Goal: Task Accomplishment & Management: Manage account settings

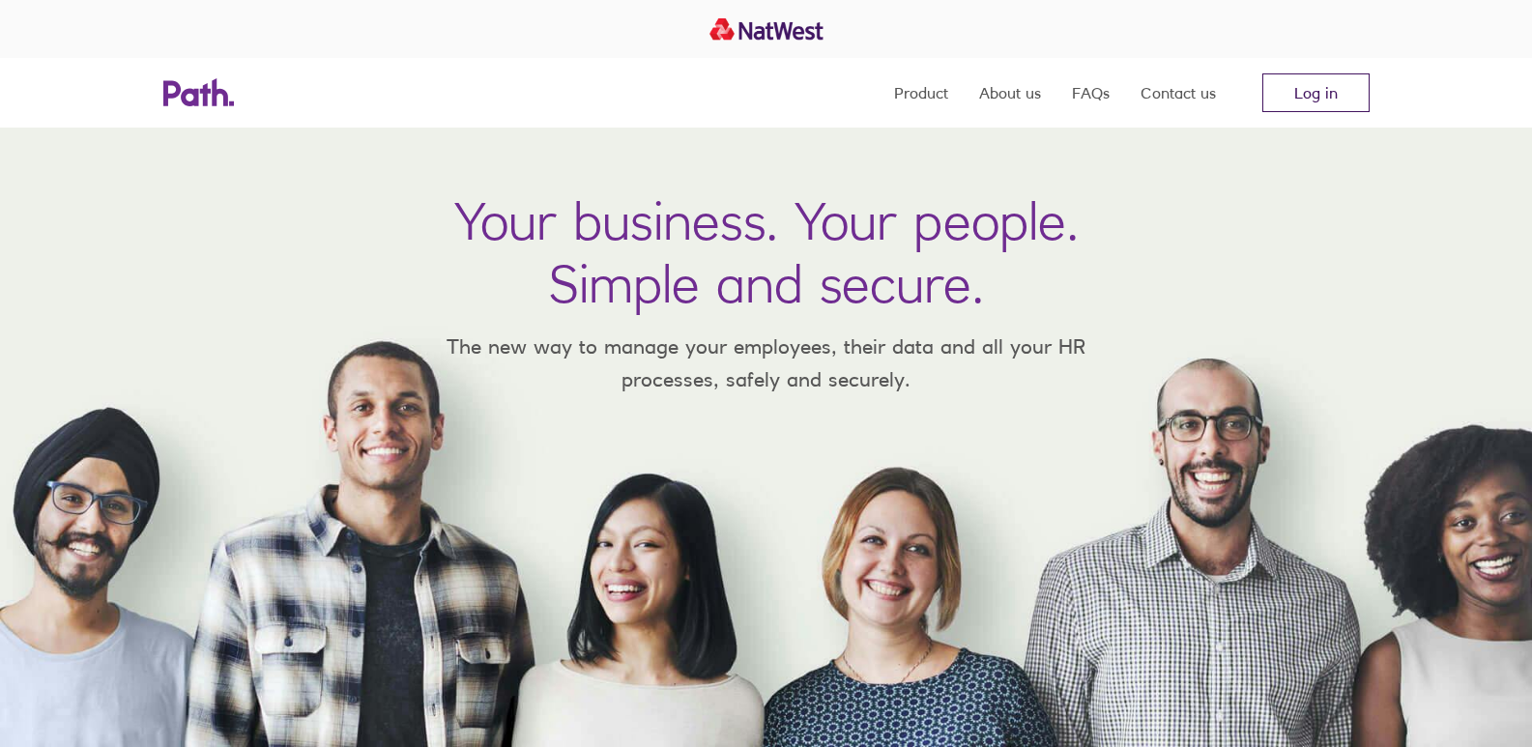
click at [1319, 88] on link "Log in" at bounding box center [1315, 92] width 107 height 39
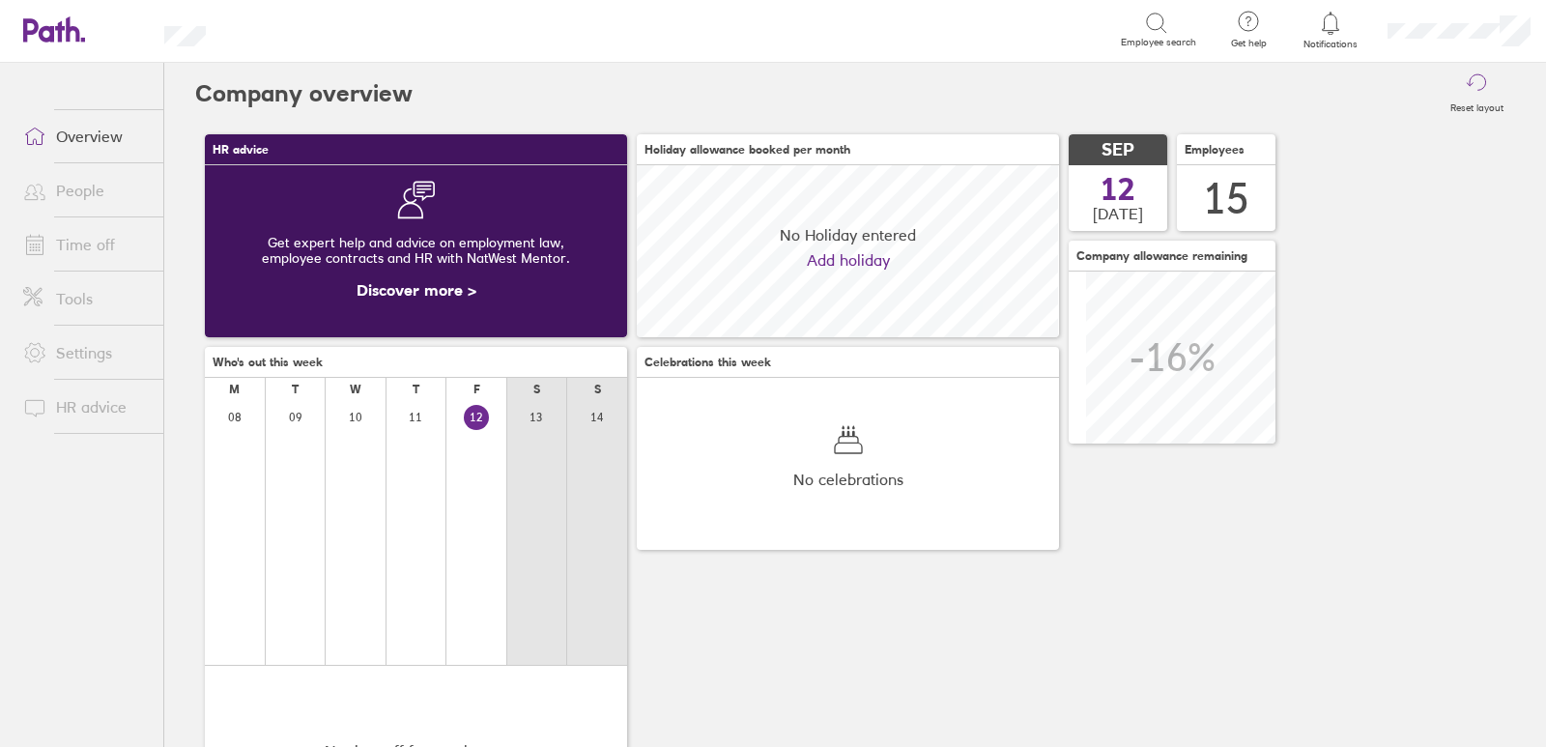
scroll to position [172, 422]
click at [82, 237] on link "Time off" at bounding box center [86, 244] width 156 height 39
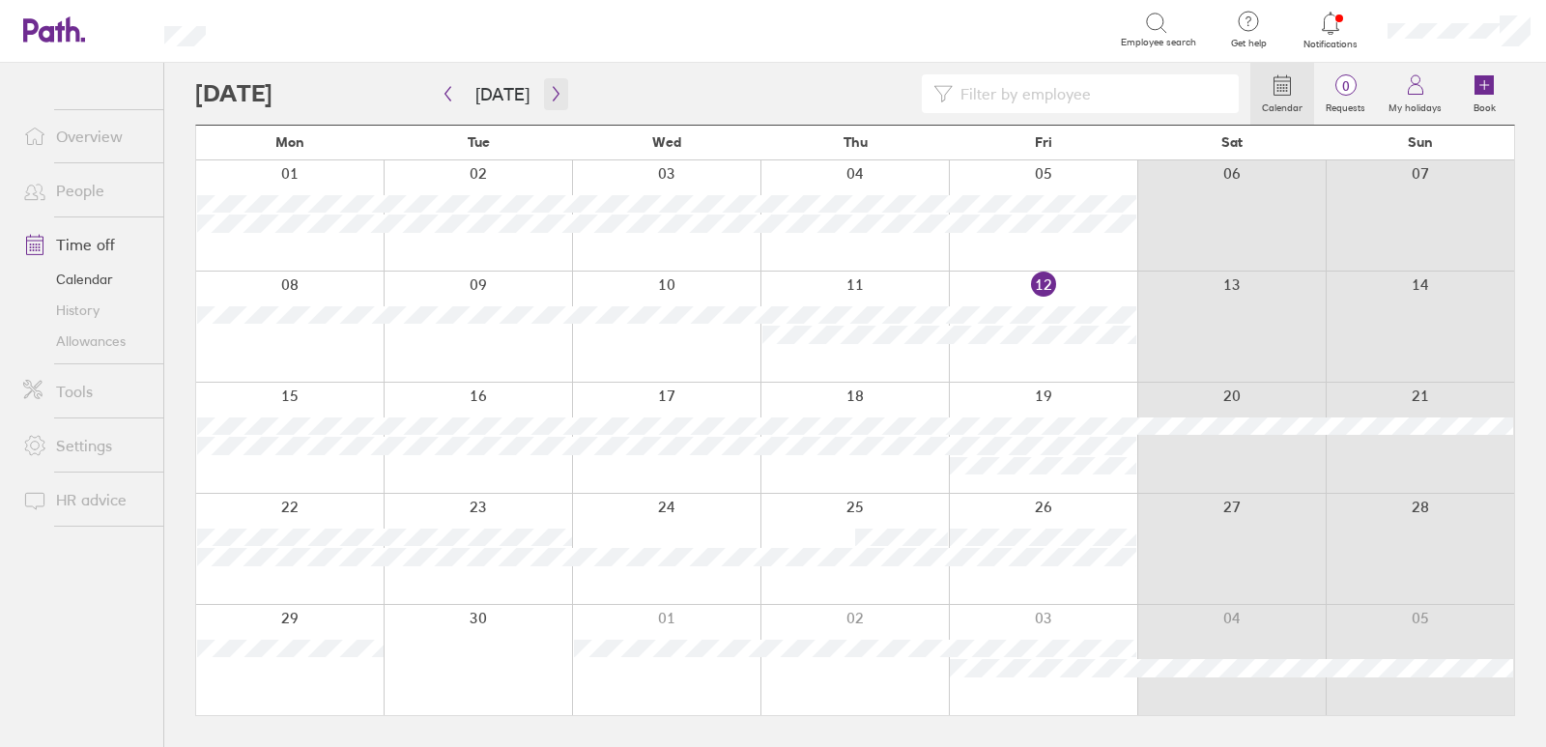
click at [553, 89] on icon "button" at bounding box center [556, 93] width 14 height 15
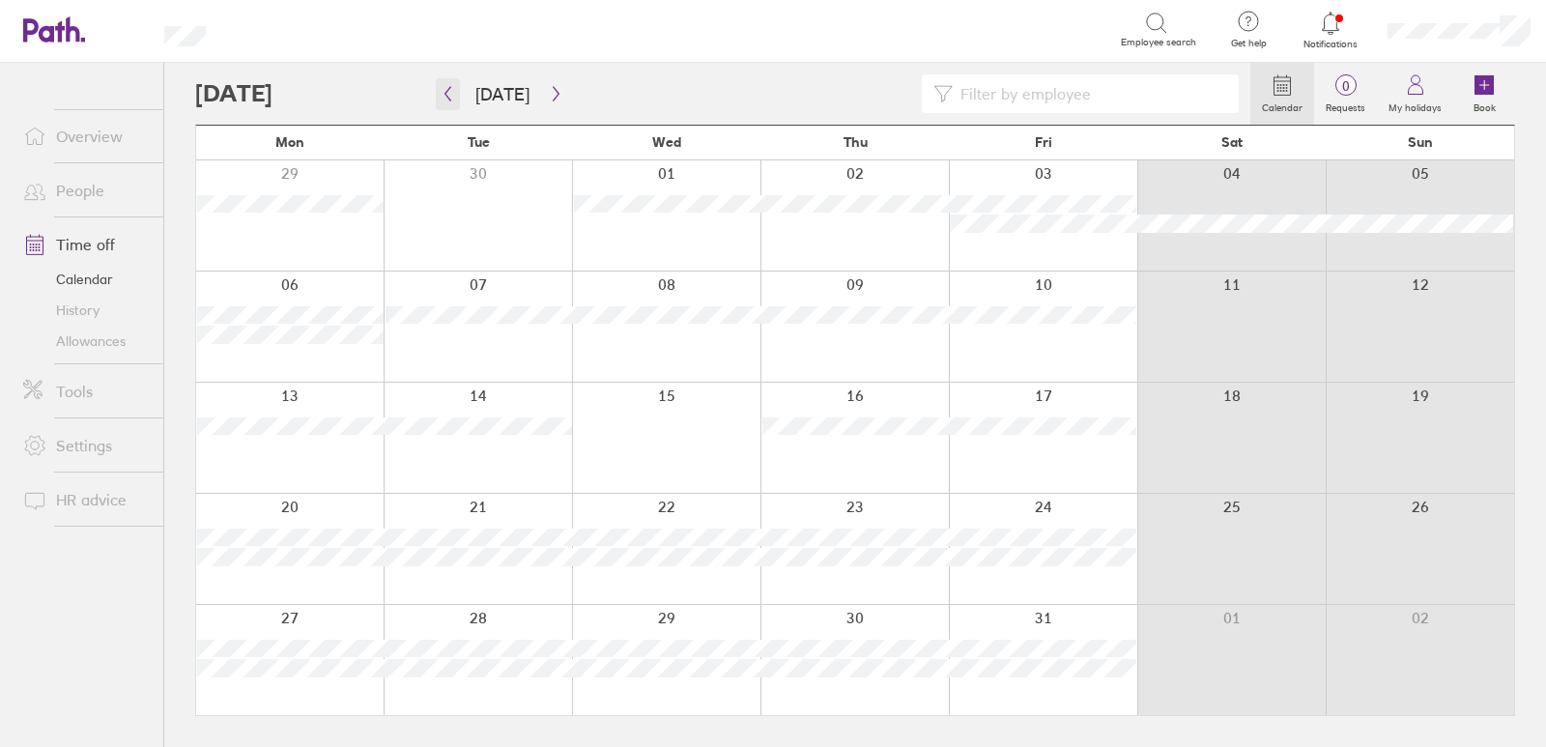
click at [457, 91] on button "button" at bounding box center [448, 94] width 24 height 32
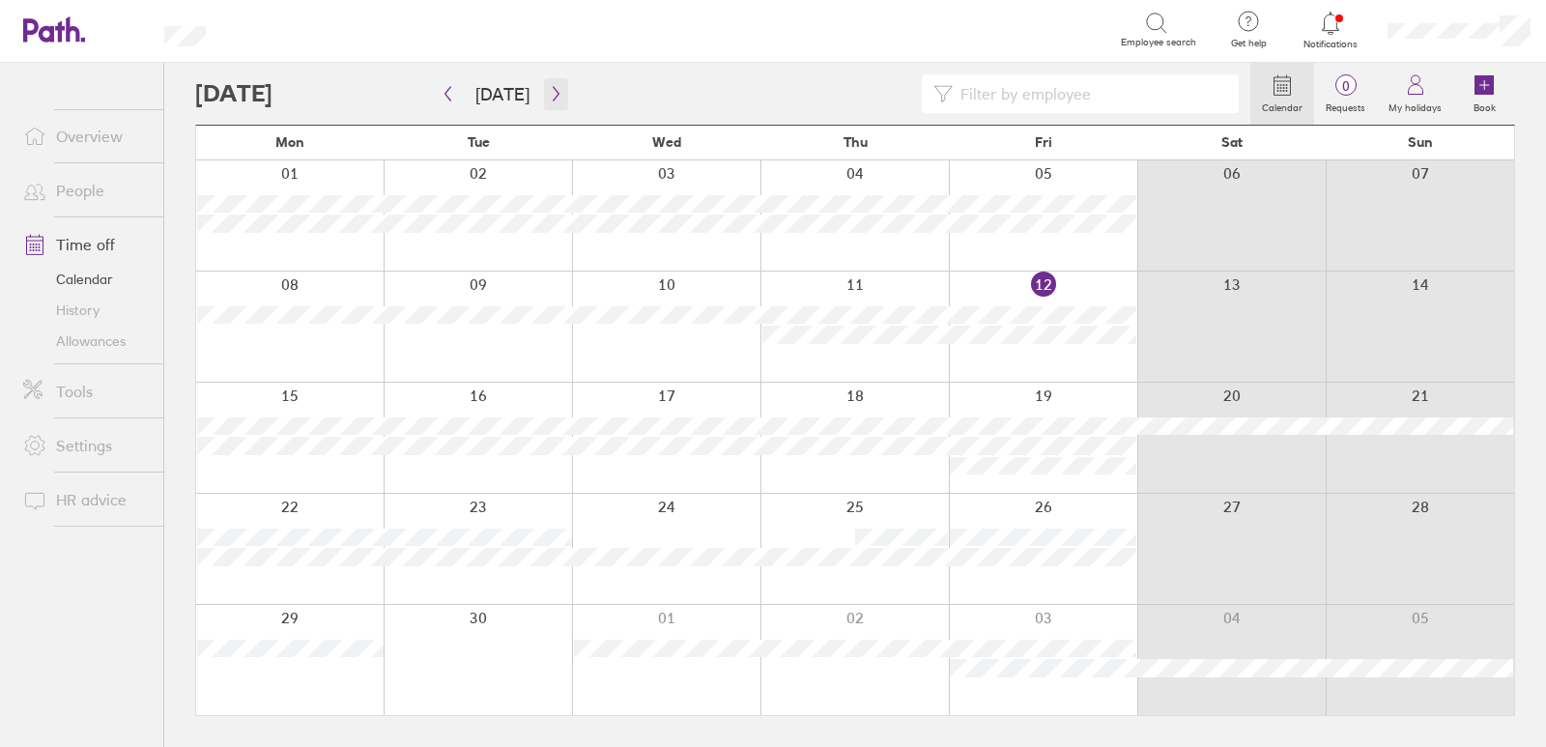
click at [556, 87] on icon "button" at bounding box center [556, 93] width 14 height 15
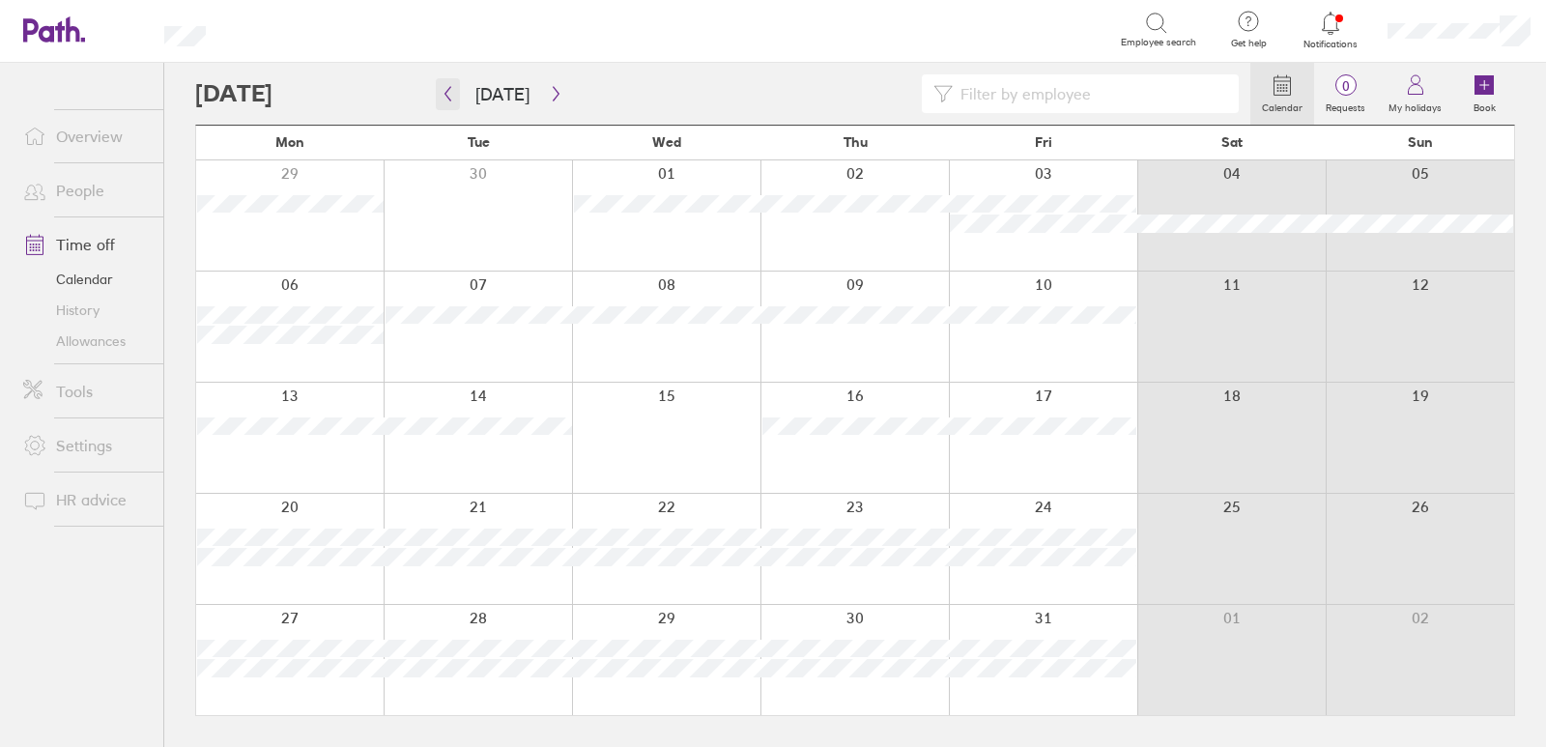
click at [442, 83] on button "button" at bounding box center [448, 94] width 24 height 32
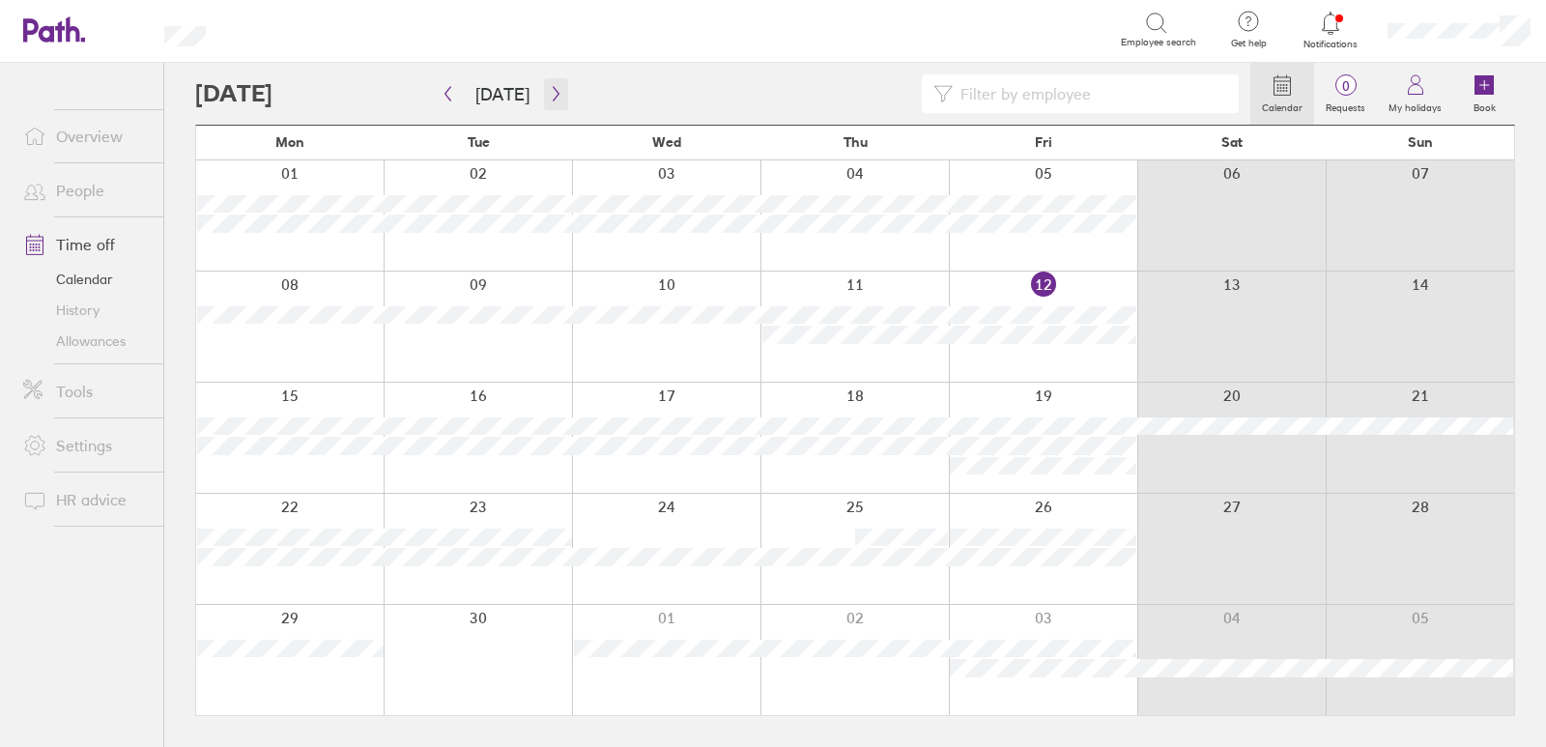
click at [549, 93] on icon "button" at bounding box center [556, 93] width 14 height 15
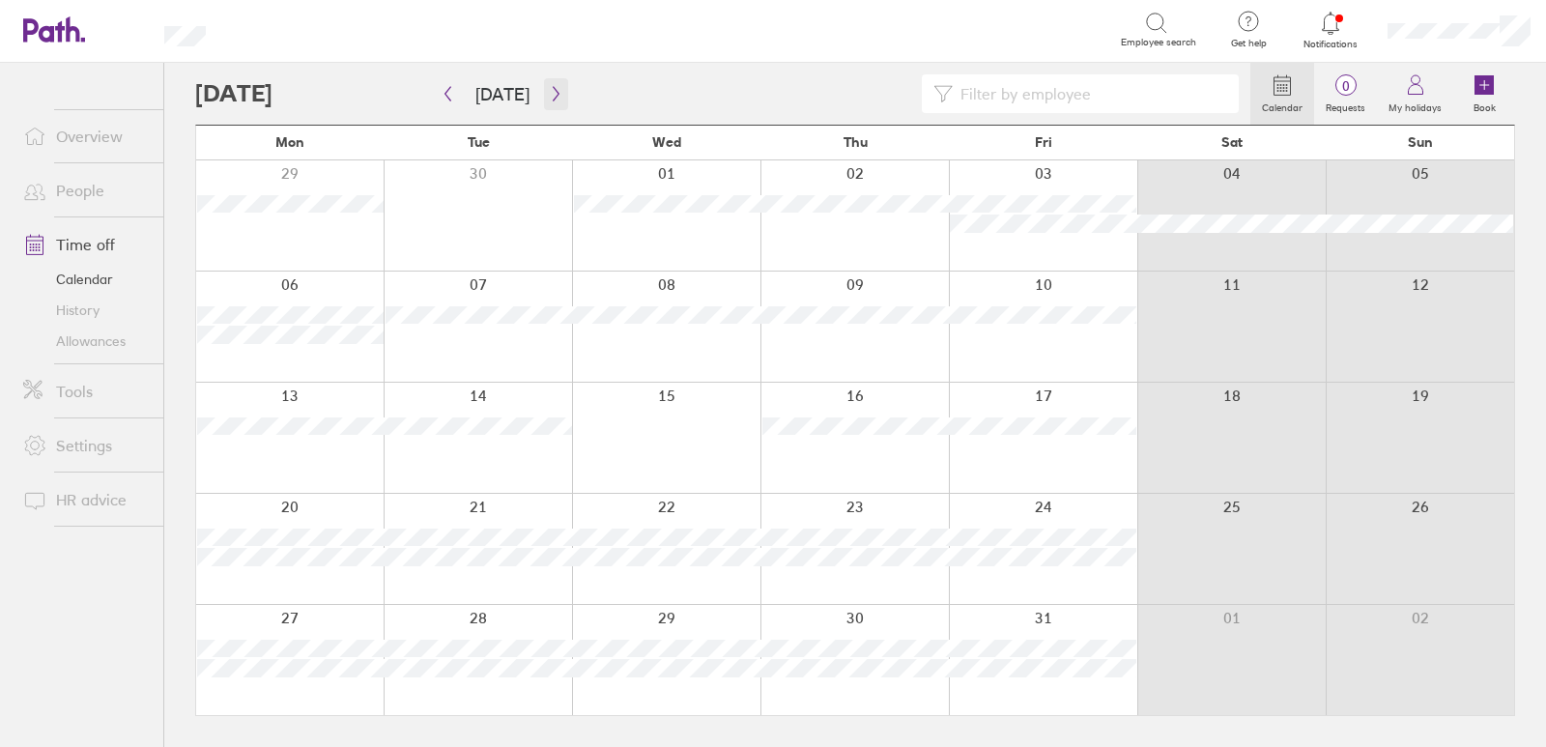
click at [549, 101] on icon "button" at bounding box center [556, 93] width 14 height 15
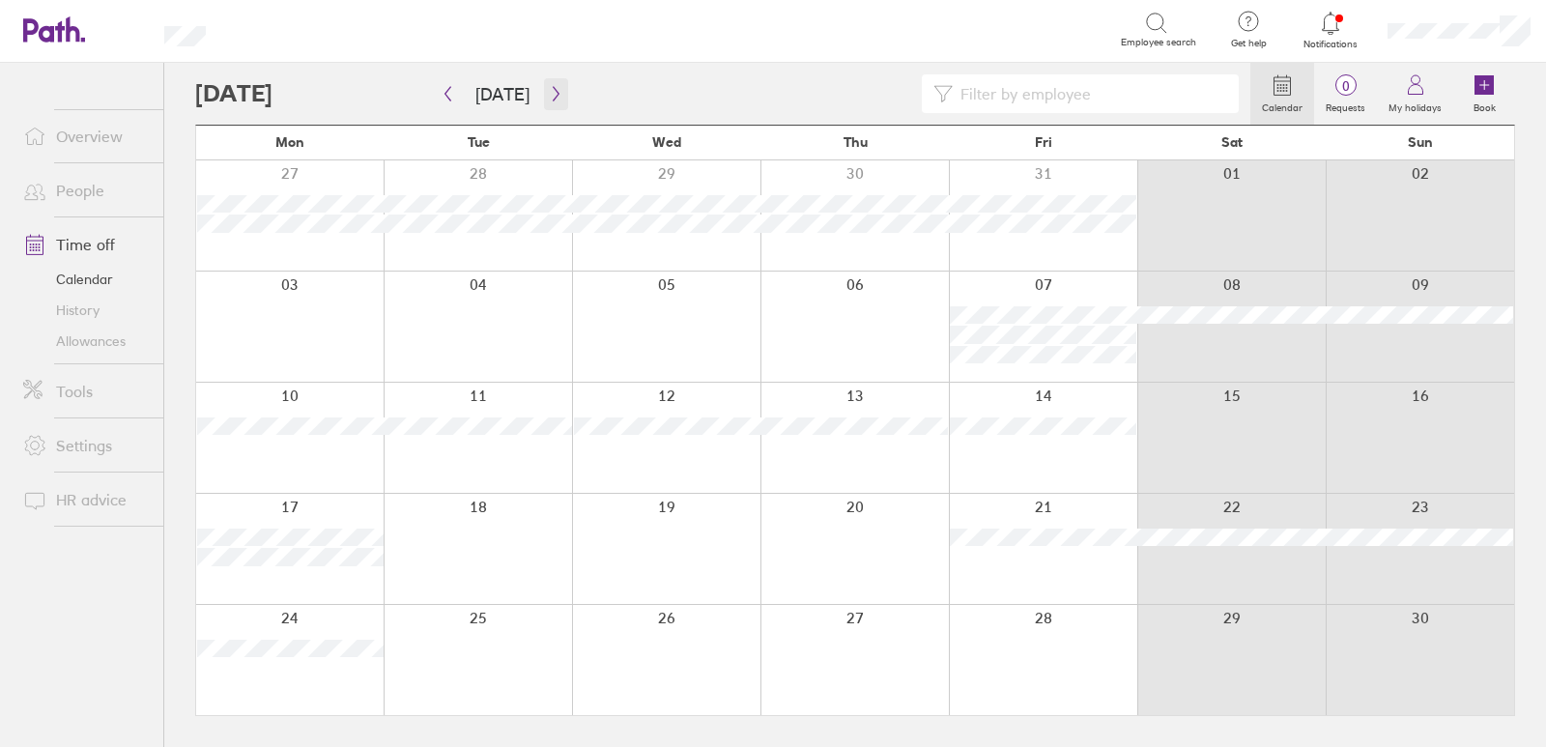
click at [553, 92] on icon "button" at bounding box center [556, 93] width 14 height 15
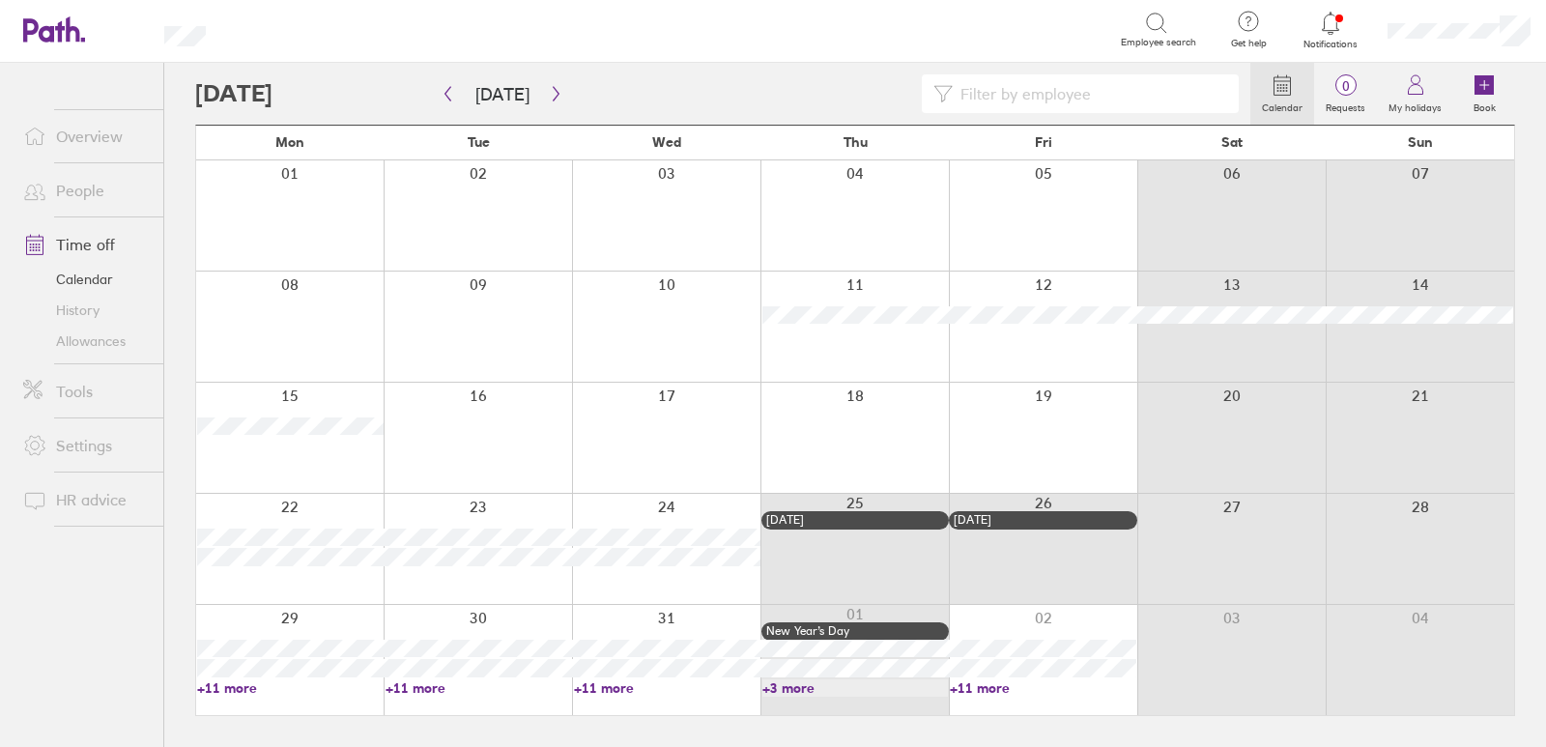
click at [57, 31] on icon at bounding box center [54, 29] width 62 height 26
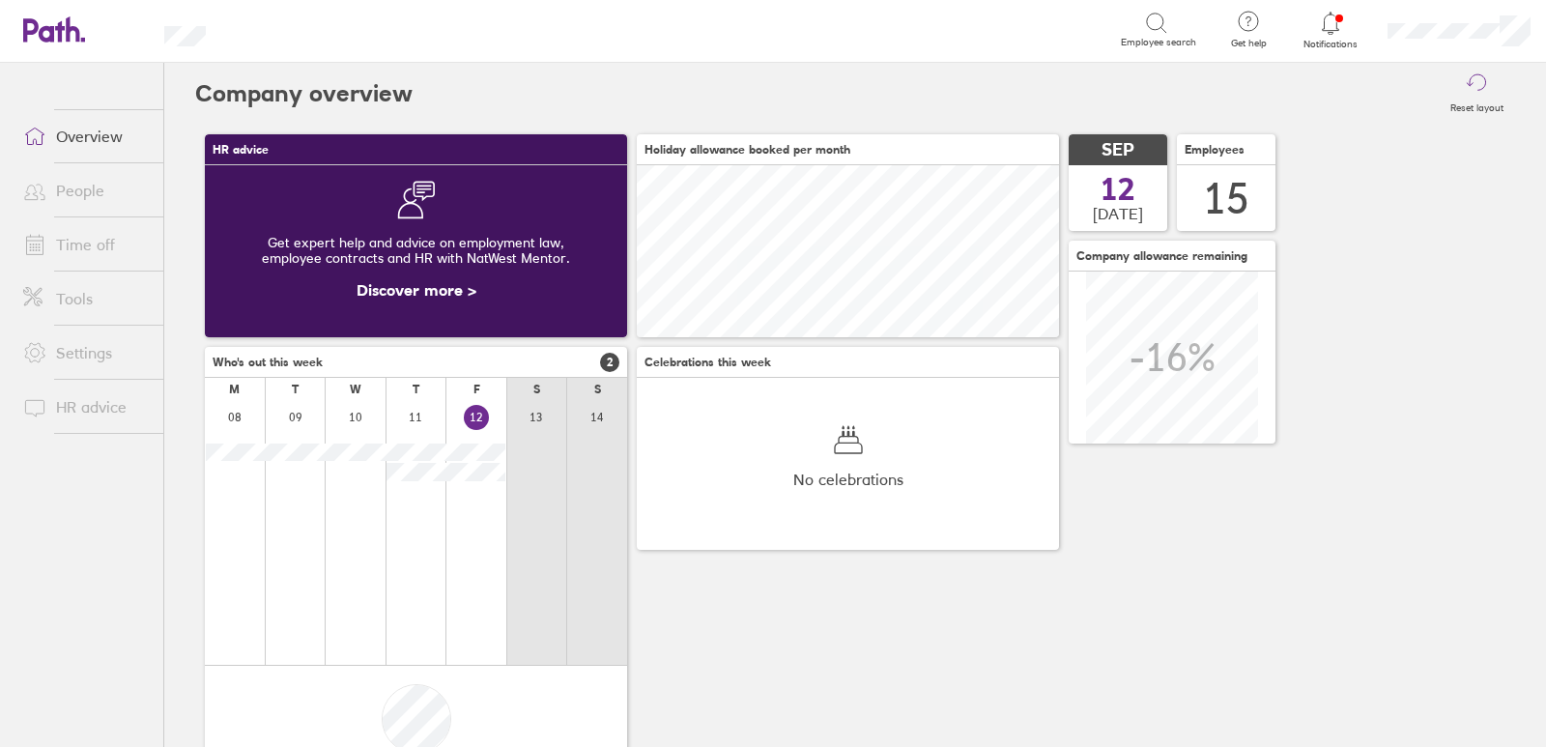
scroll to position [172, 422]
